Goal: Information Seeking & Learning: Find specific fact

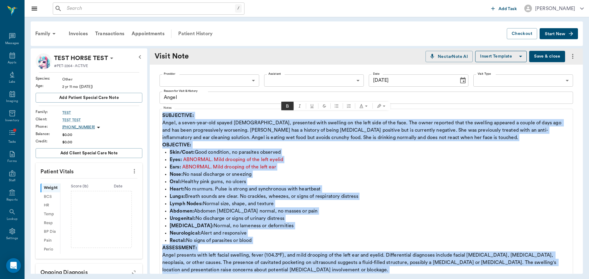
click at [196, 34] on div "Patient History" at bounding box center [196, 33] width 42 height 15
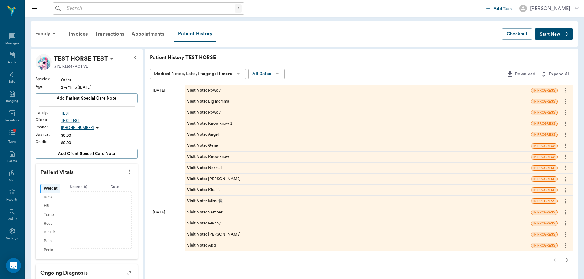
click at [215, 95] on div "Visit Note : Rowdy" at bounding box center [358, 90] width 347 height 11
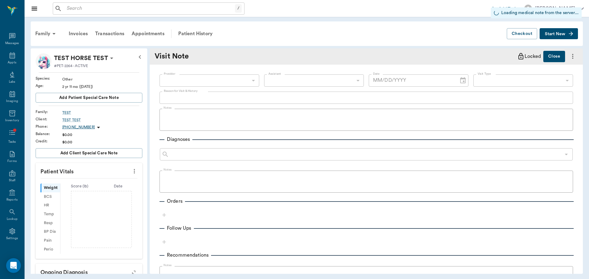
type input "[DATE]"
type textarea "Rowdy"
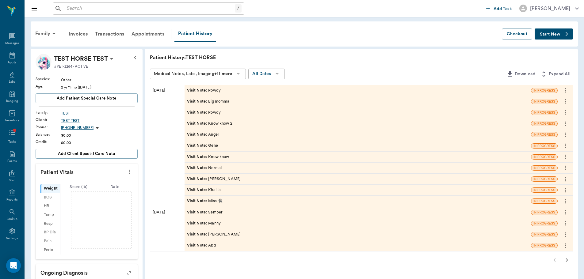
click at [195, 102] on span "Visit Note :" at bounding box center [197, 102] width 21 height 6
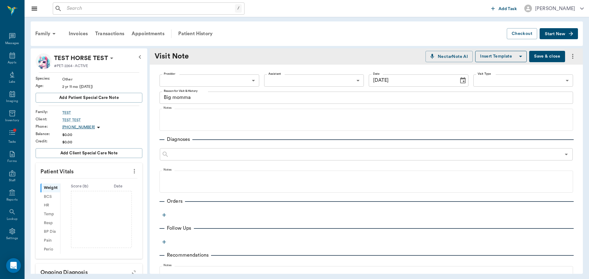
type input "[DATE]"
type textarea "Big momma"
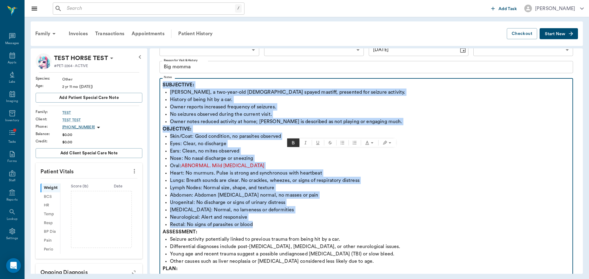
scroll to position [153, 0]
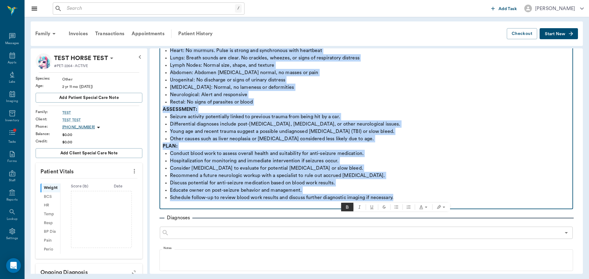
drag, startPoint x: 163, startPoint y: 116, endPoint x: 452, endPoint y: 195, distance: 299.4
click at [452, 195] on div "SUBJECTIVE: [PERSON_NAME], a two-year-old [DEMOGRAPHIC_DATA] spayed mastiff, pr…" at bounding box center [366, 84] width 407 height 250
copy div "SUBJECTIVE: [PERSON_NAME], a two-year-old [DEMOGRAPHIC_DATA] spayed mastiff, pr…"
